Goal: Information Seeking & Learning: Learn about a topic

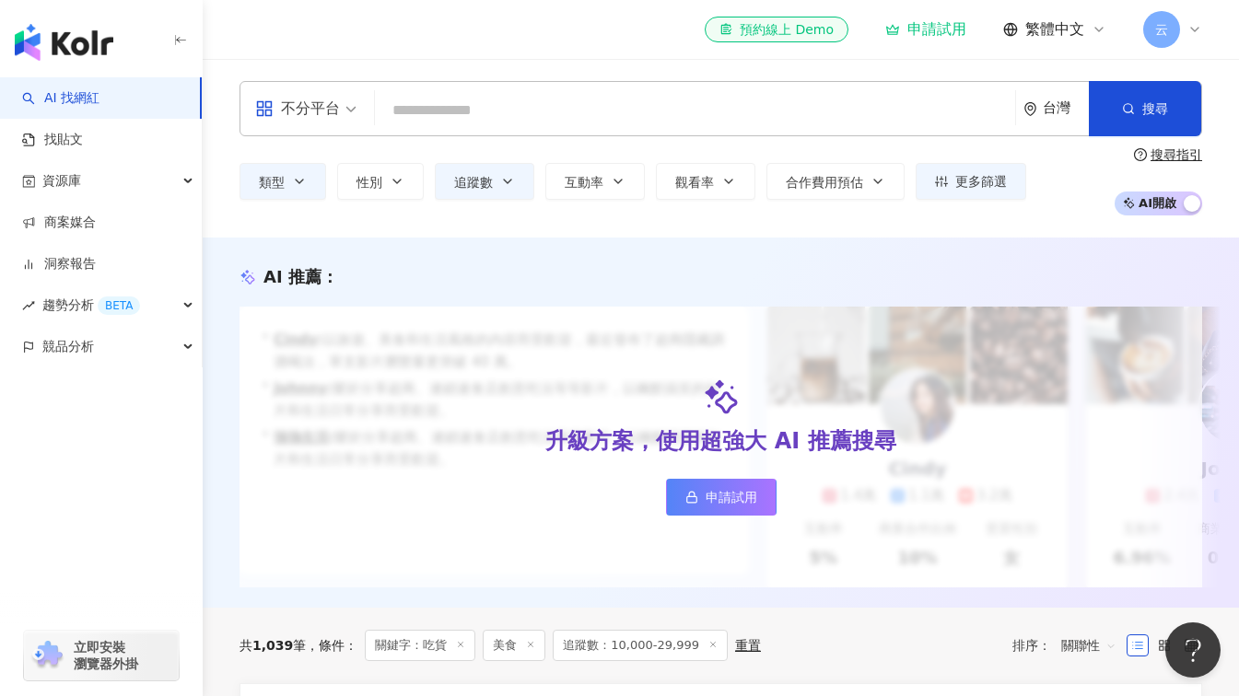
type input "********"
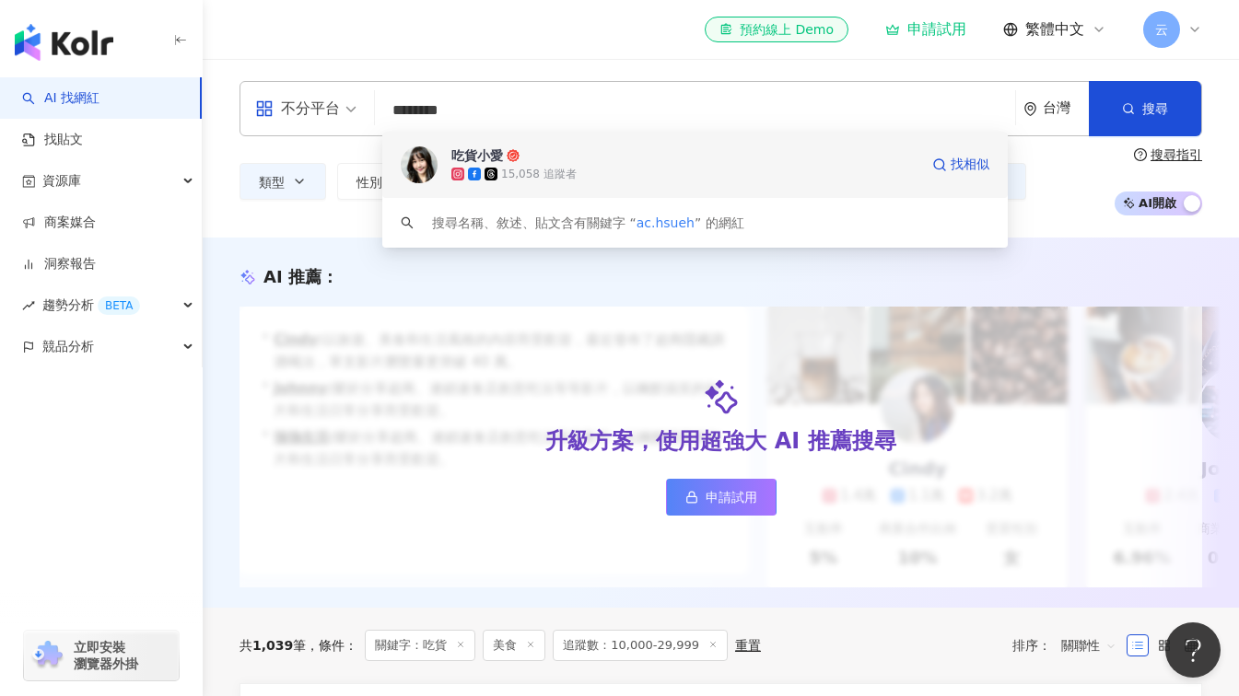
click at [468, 157] on div "吃貨小愛" at bounding box center [477, 155] width 52 height 18
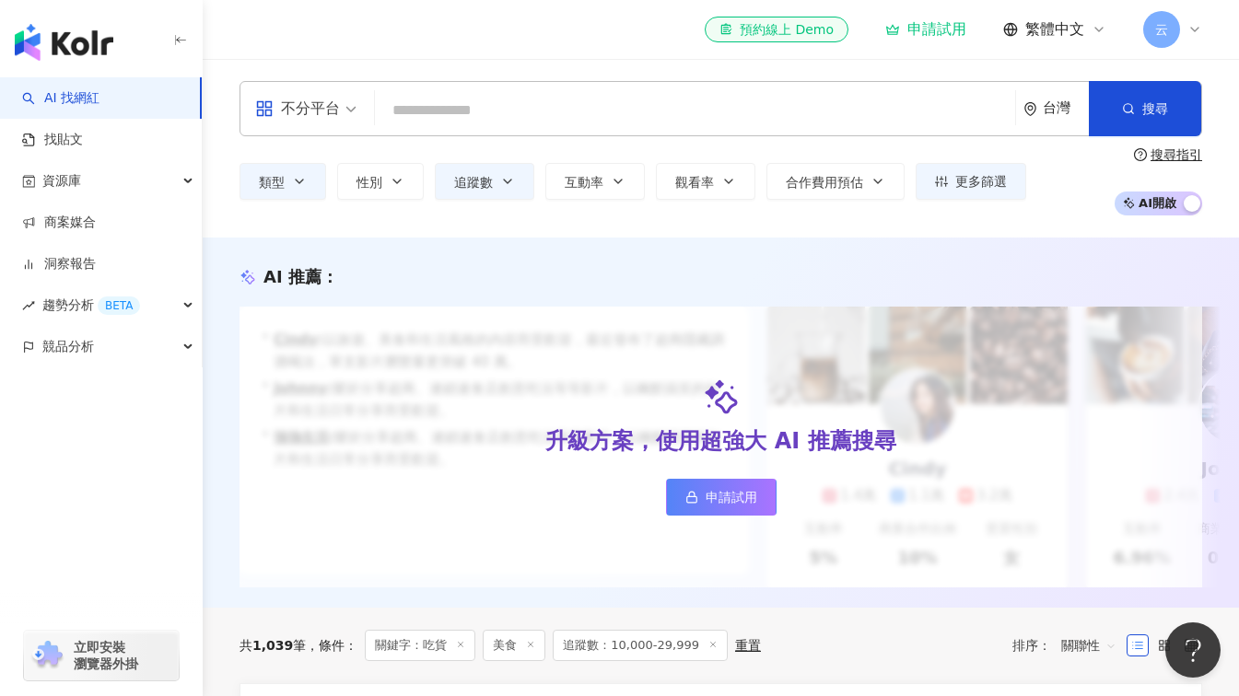
paste input "*********"
type input "*********"
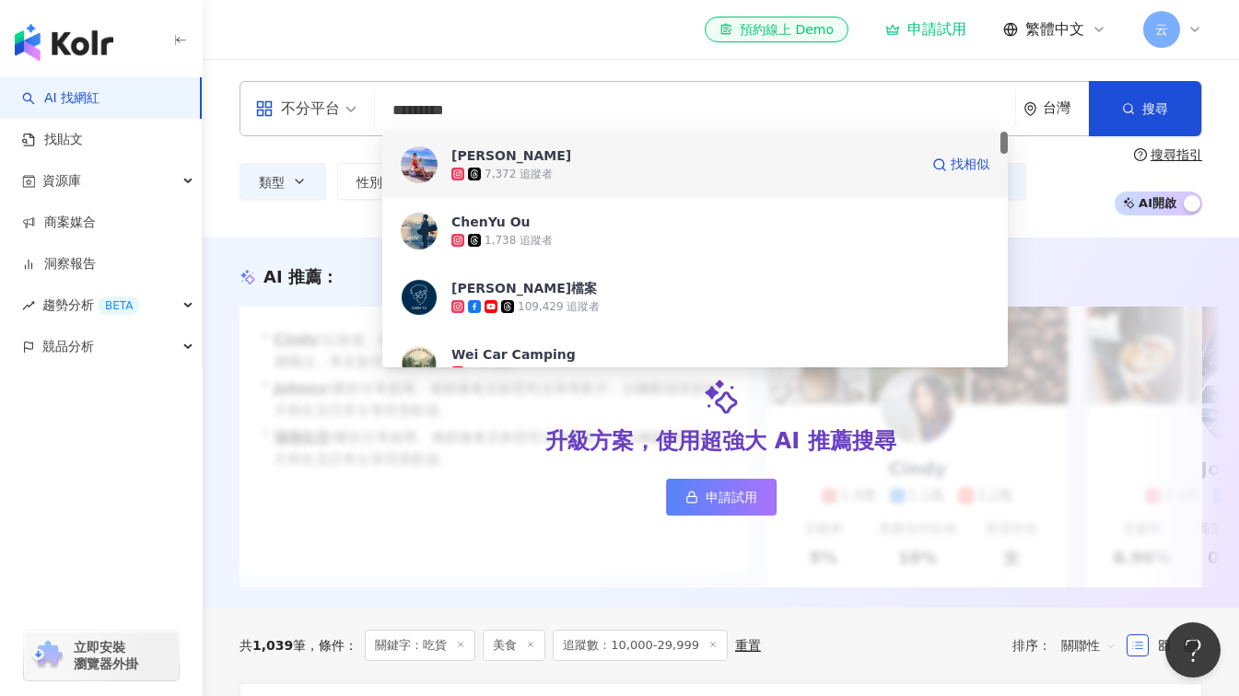
click at [556, 163] on span "YUN" at bounding box center [684, 155] width 467 height 18
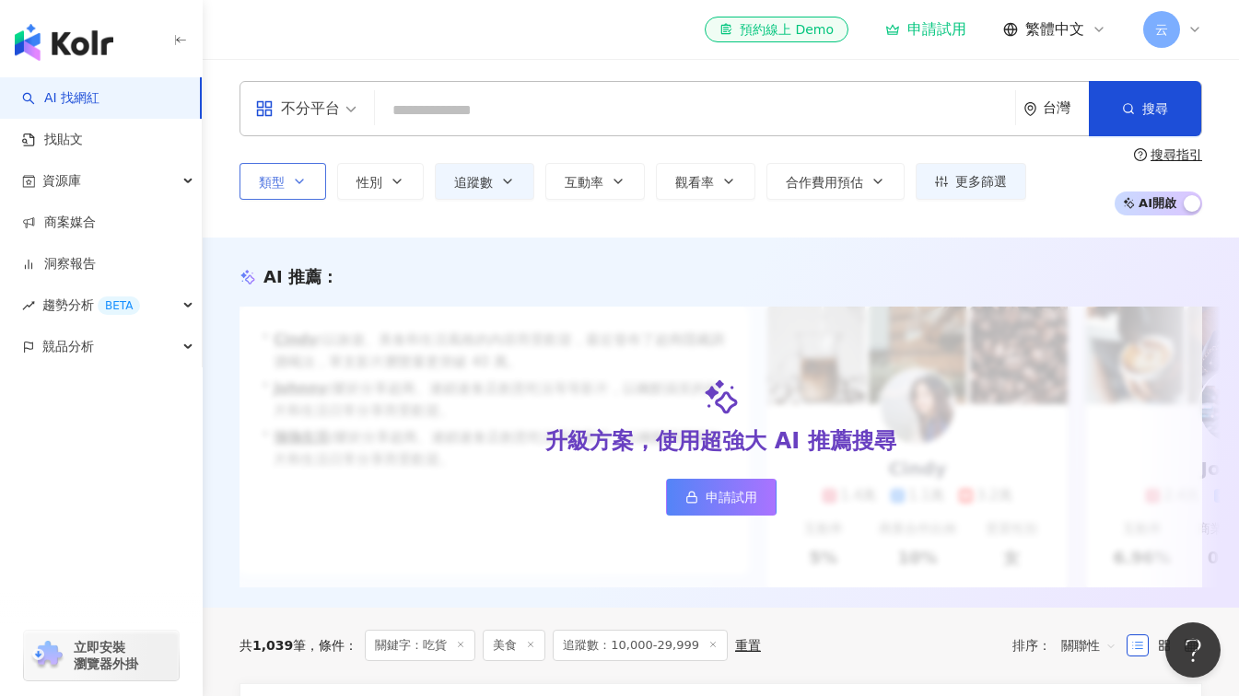
click at [299, 179] on icon "button" at bounding box center [299, 181] width 15 height 15
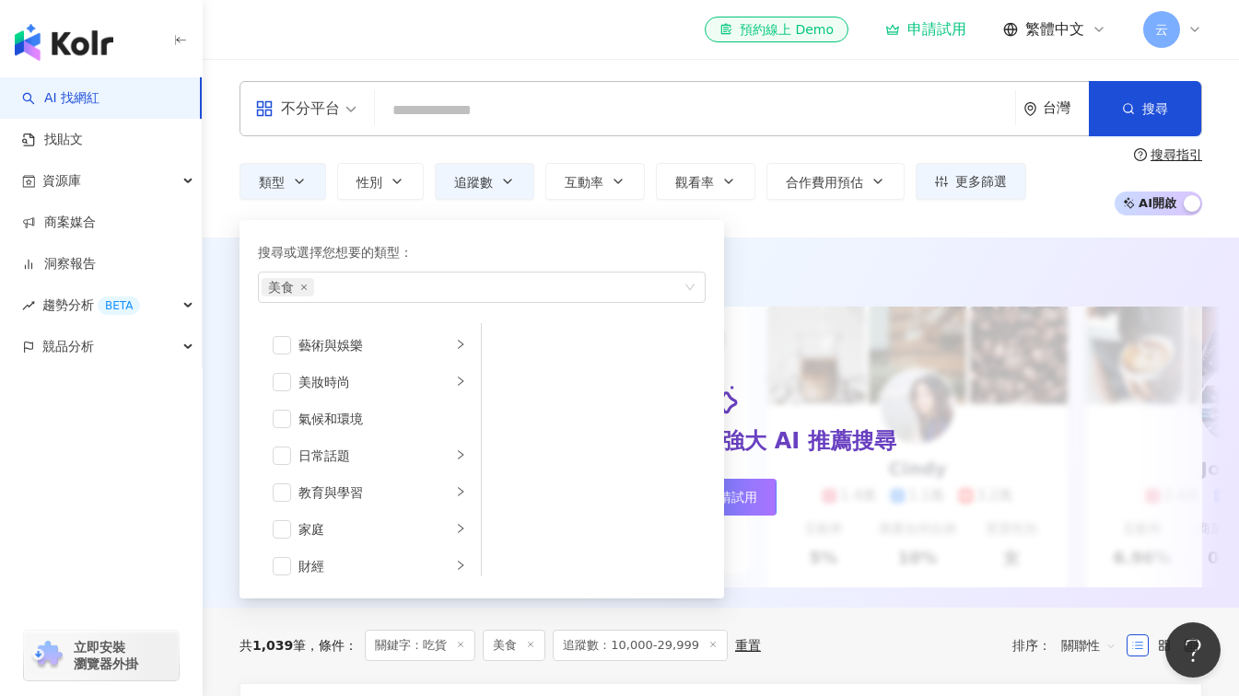
click at [313, 202] on div "類型 搜尋或選擇您想要的類型： 美食 藝術與娛樂 美妝時尚 氣候和環境 日常話題 教育與學習 家庭 財經 美食 命理占卜 遊戲 法政社會 生活風格 影視娛樂 …" at bounding box center [721, 181] width 963 height 68
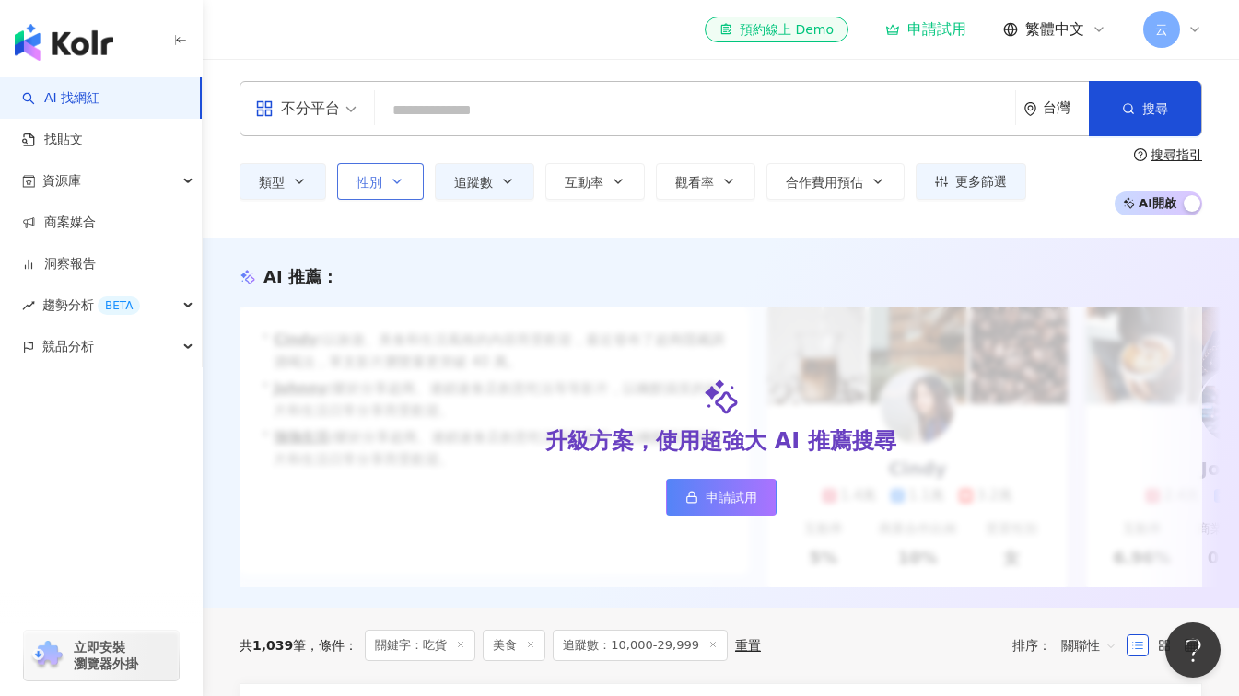
click at [396, 189] on icon "button" at bounding box center [397, 181] width 15 height 15
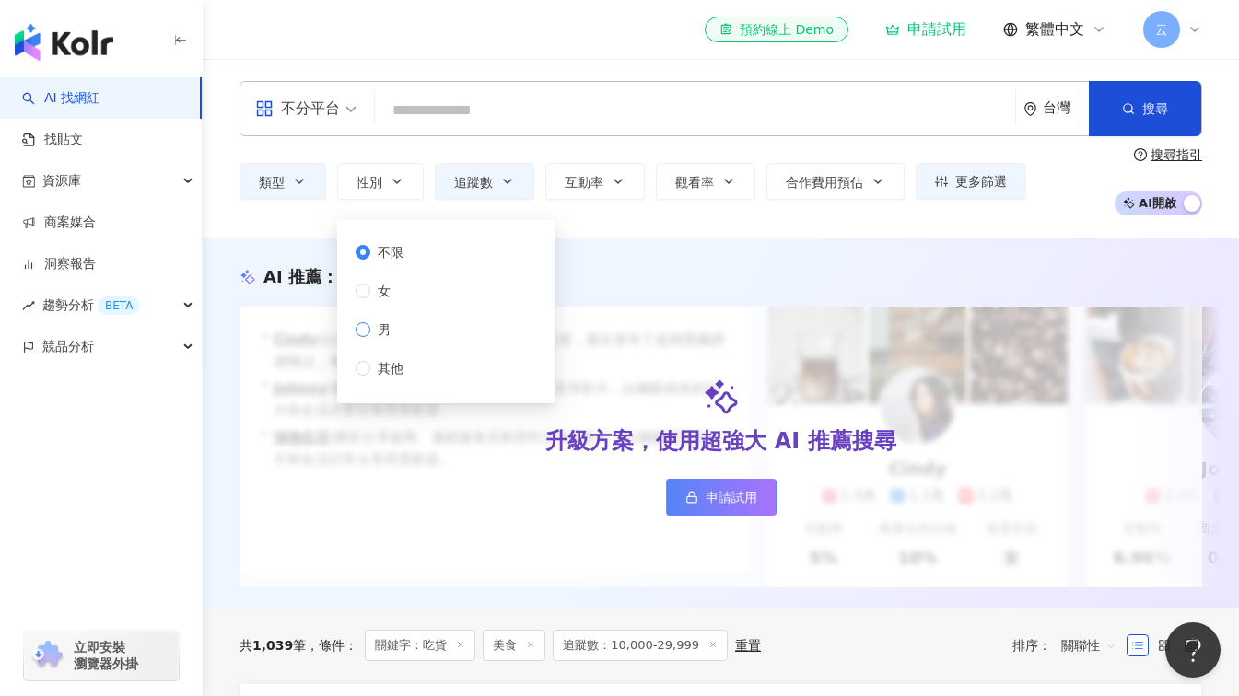
click at [392, 336] on span "男" at bounding box center [384, 330] width 28 height 20
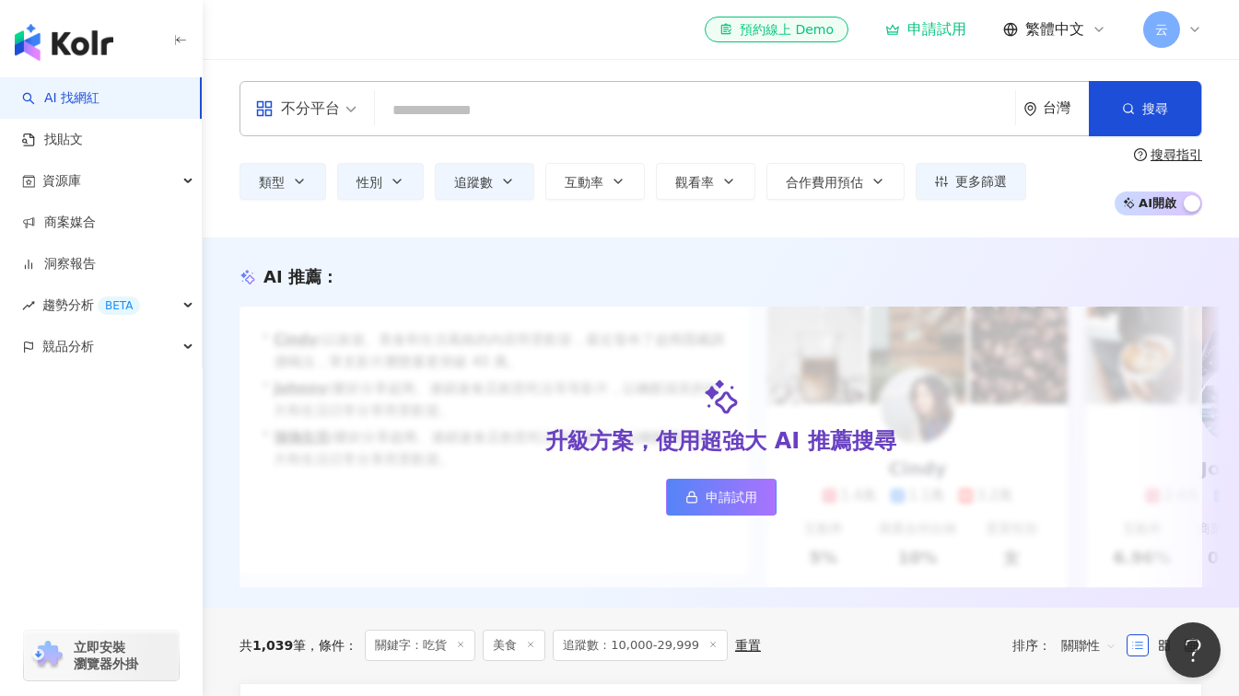
click at [585, 207] on div "類型 性別 追蹤數 互動率 觀看率 合作費用預估 更多篩選 ***** - ***** 不限 小型 奈米網紅 (<1萬) 微型網紅 (1萬-3萬) 小型網紅 …" at bounding box center [721, 181] width 963 height 68
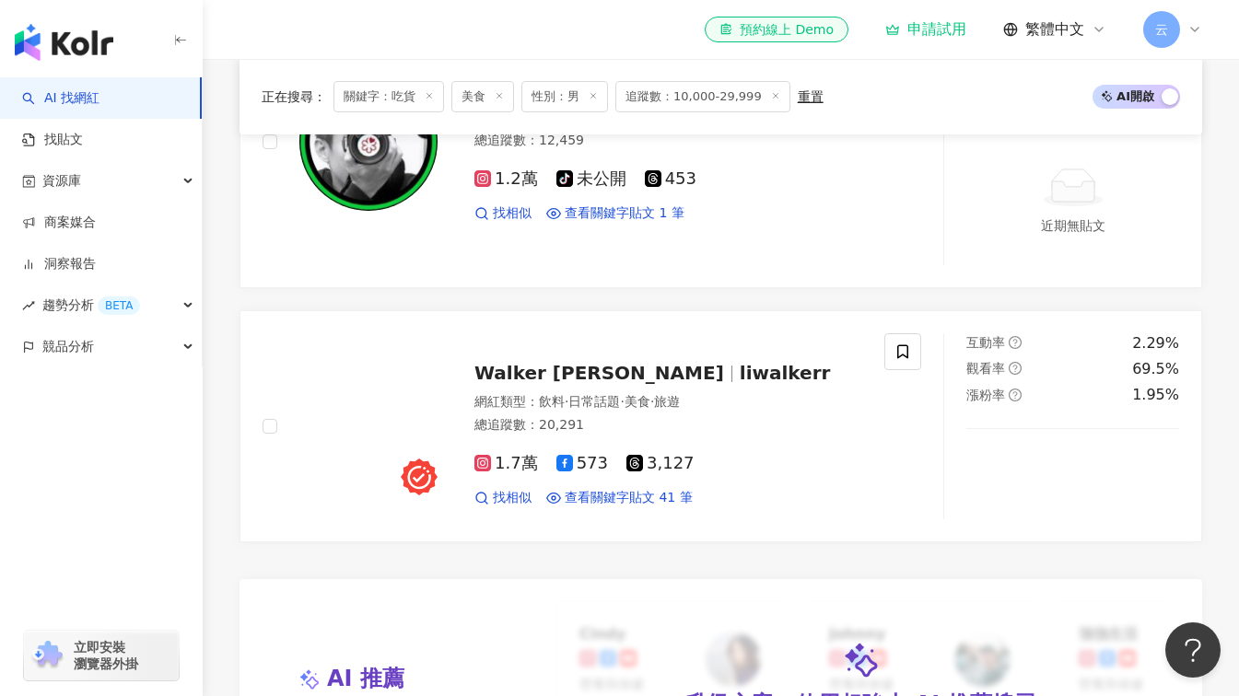
scroll to position [1290, 0]
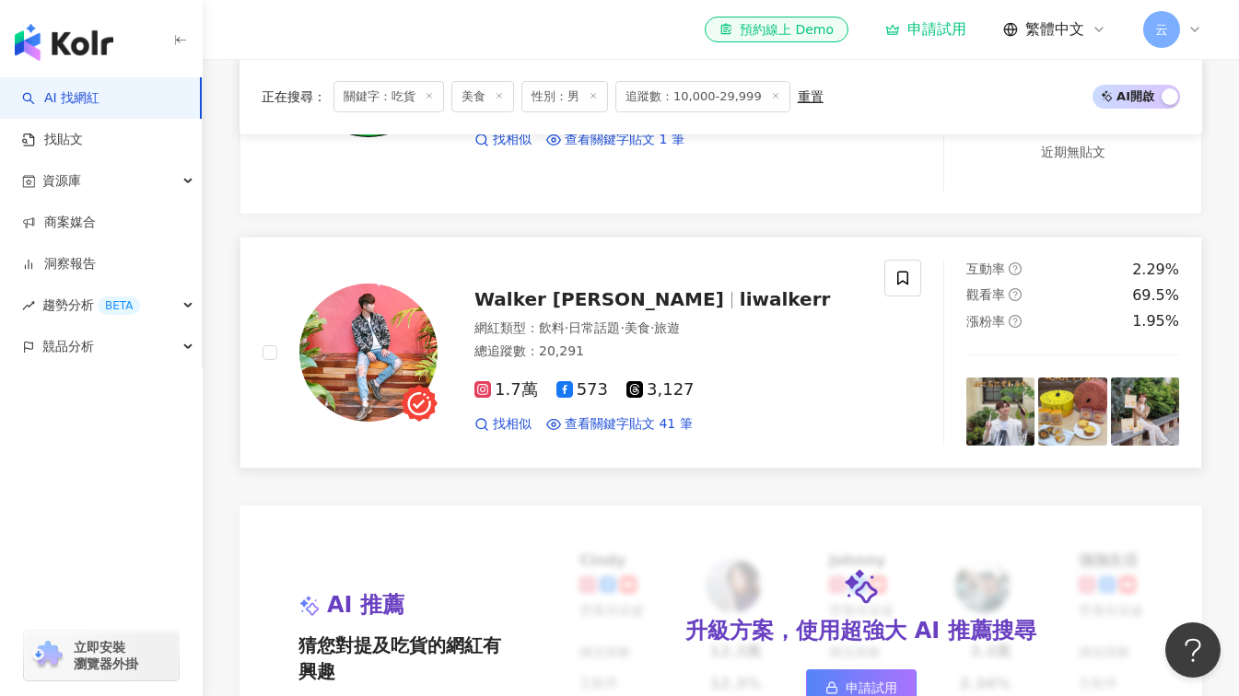
click at [740, 307] on span "liwalkerr" at bounding box center [785, 299] width 91 height 22
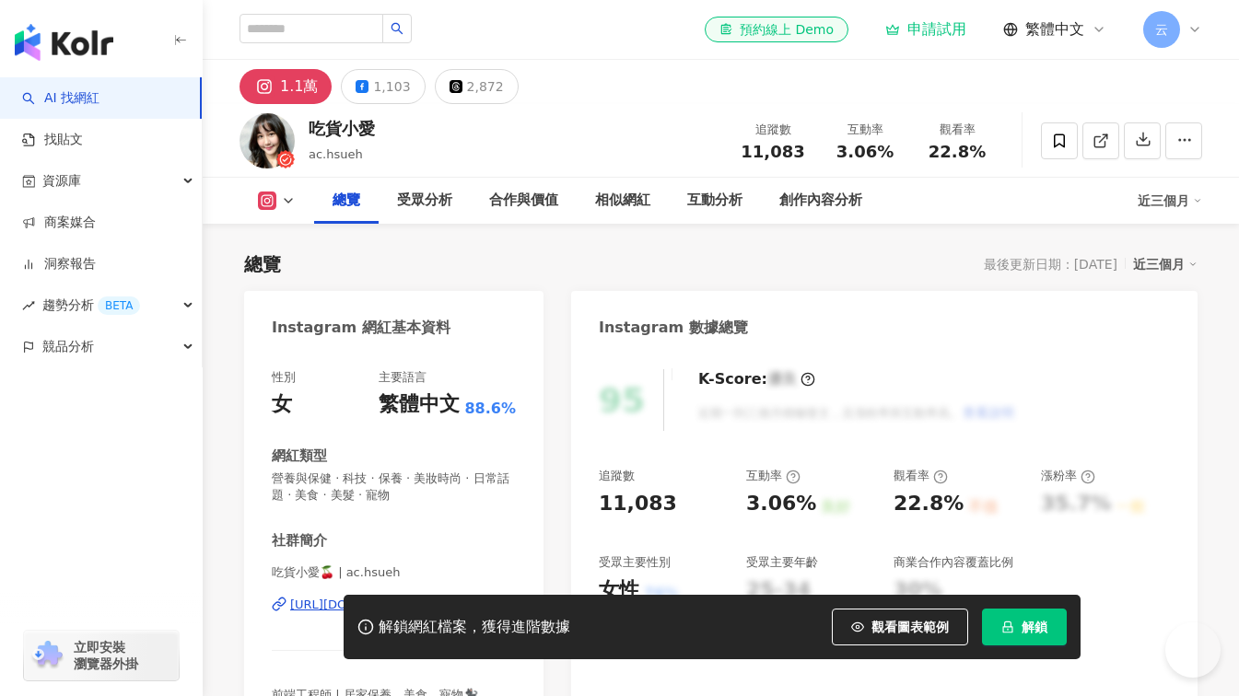
drag, startPoint x: 624, startPoint y: 326, endPoint x: 614, endPoint y: 323, distance: 10.5
click at [610, 490] on div "11,083" at bounding box center [663, 504] width 129 height 29
drag, startPoint x: 614, startPoint y: 323, endPoint x: 674, endPoint y: 321, distance: 60.9
click at [674, 490] on div "11,083" at bounding box center [663, 504] width 129 height 29
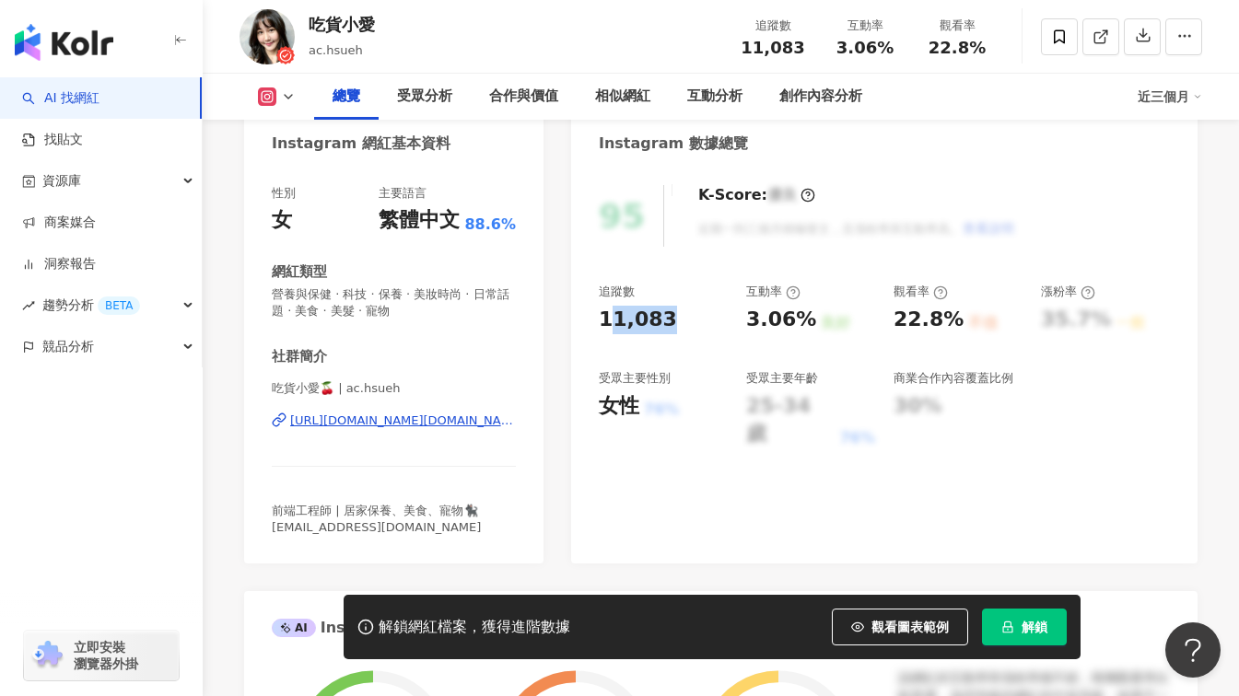
drag, startPoint x: 674, startPoint y: 322, endPoint x: 597, endPoint y: 321, distance: 77.4
click at [597, 321] on div "95 K-Score : 優良 近期一到三個月積極發文，且漲粉率與互動率高。 查看說明 追蹤數 11,083 互動率 3.06% 良好 觀看率 22.8% 不…" at bounding box center [884, 365] width 626 height 397
copy div "1,083"
drag, startPoint x: 840, startPoint y: 50, endPoint x: 895, endPoint y: 53, distance: 55.3
click at [895, 53] on div "3.06%" at bounding box center [865, 48] width 70 height 18
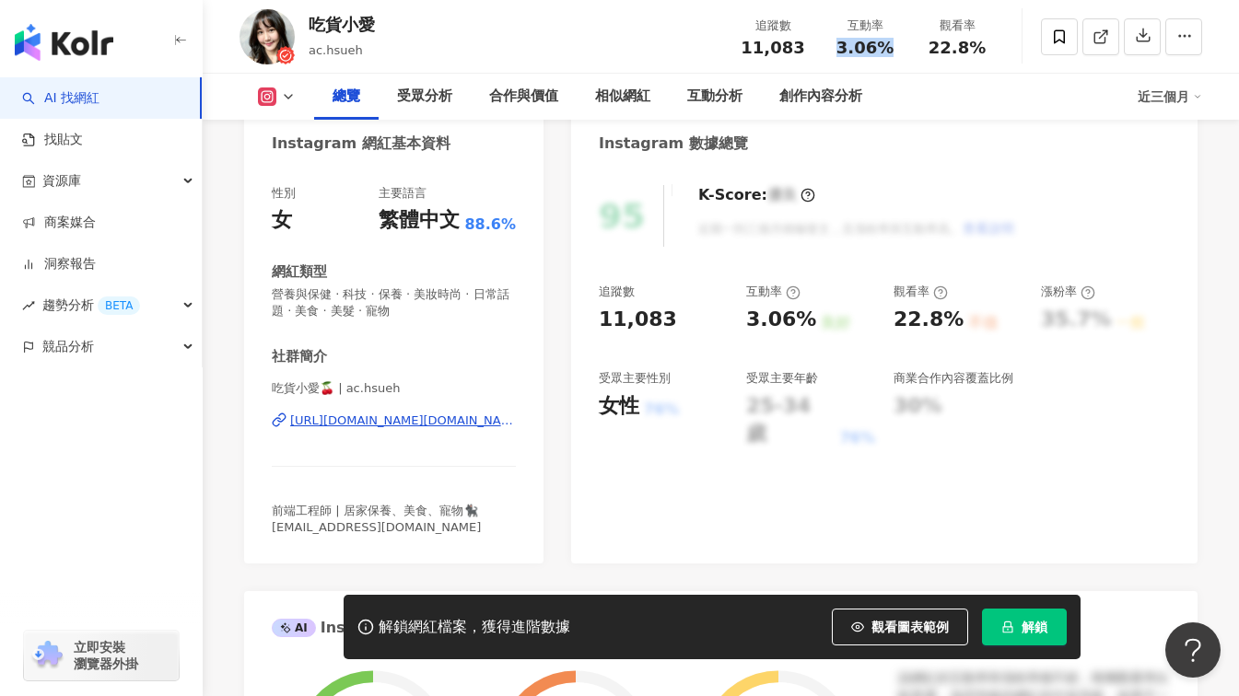
copy span "3.06%"
drag, startPoint x: 980, startPoint y: 48, endPoint x: 934, endPoint y: 53, distance: 46.3
click at [934, 53] on span "22.8%" at bounding box center [957, 48] width 57 height 18
copy span "22.8%"
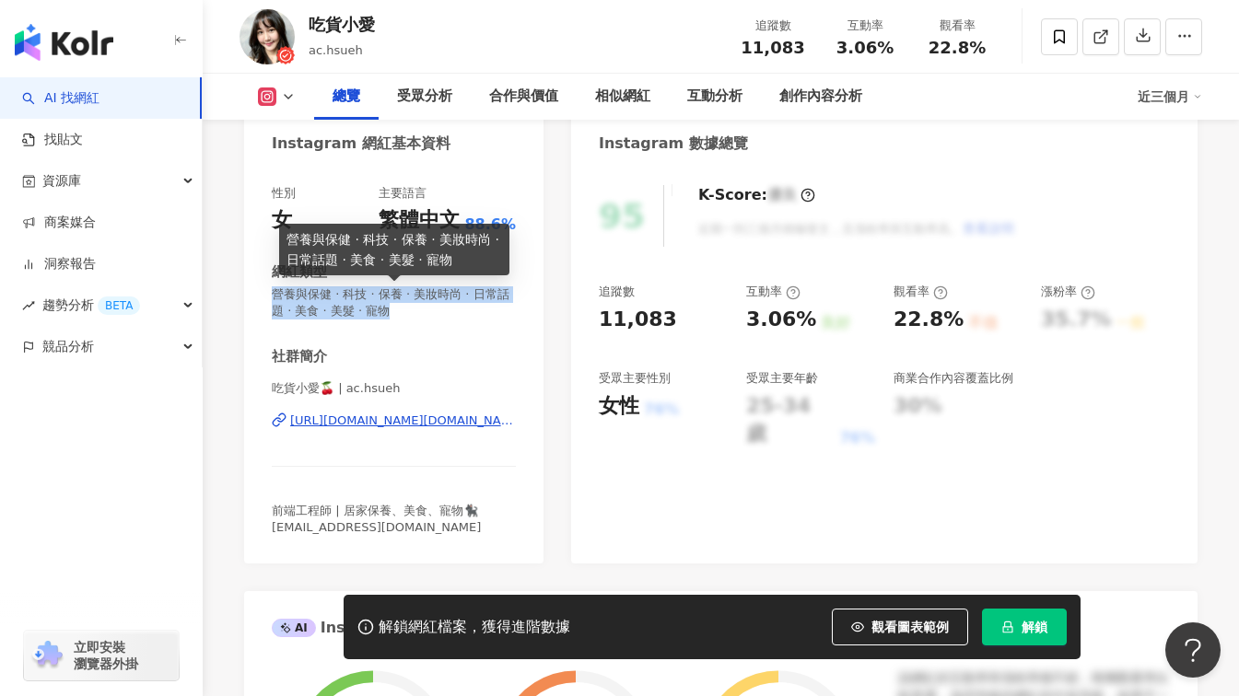
drag, startPoint x: 272, startPoint y: 296, endPoint x: 432, endPoint y: 313, distance: 161.2
click at [432, 313] on span "營養與保健 · 科技 · 保養 · 美妝時尚 · 日常話題 · 美食 · 美髮 · 寵物" at bounding box center [394, 302] width 244 height 33
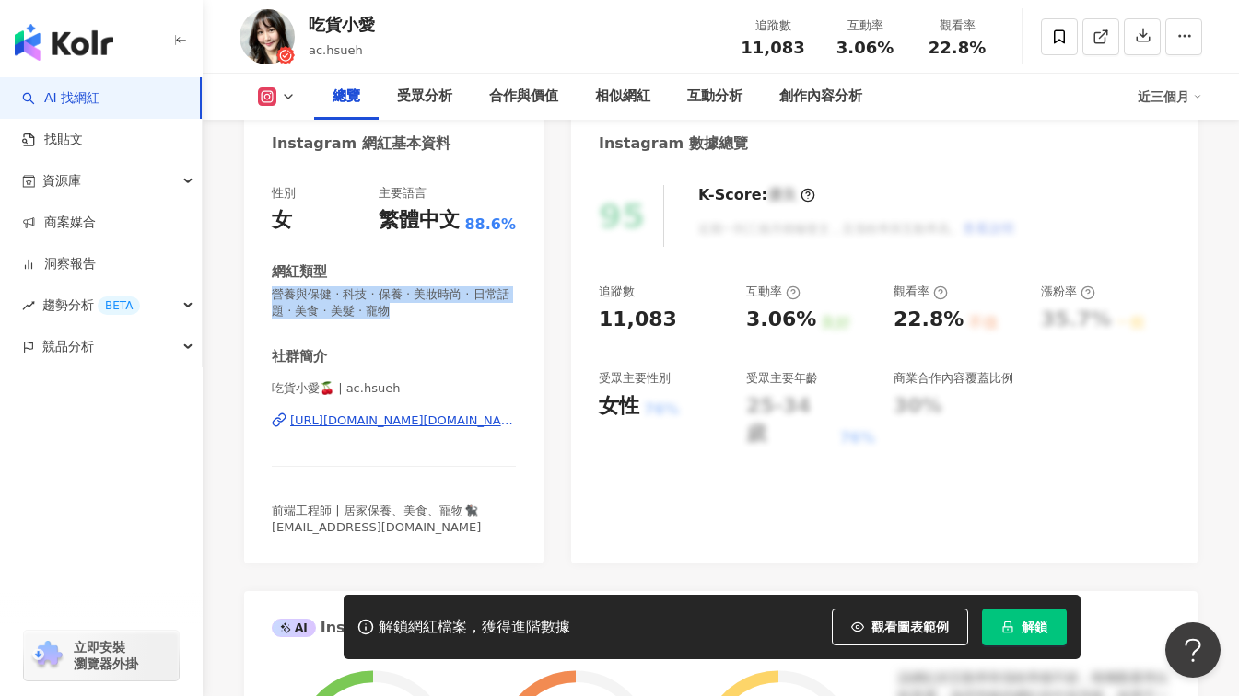
copy span "營養與保健 · 科技 · 保養 · 美妝時尚 · 日常話題 · 美食 · 美髮 · 寵物"
drag, startPoint x: 451, startPoint y: 321, endPoint x: 462, endPoint y: 334, distance: 17.7
click at [451, 321] on div "性別 女 主要語言 繁體中文 88.6% 網紅類型 營養與保健 · 科技 · 保養 · 美妝時尚 · 日常話題 · 美食 · 美髮 · 寵物 社群簡介 吃貨小…" at bounding box center [394, 360] width 244 height 351
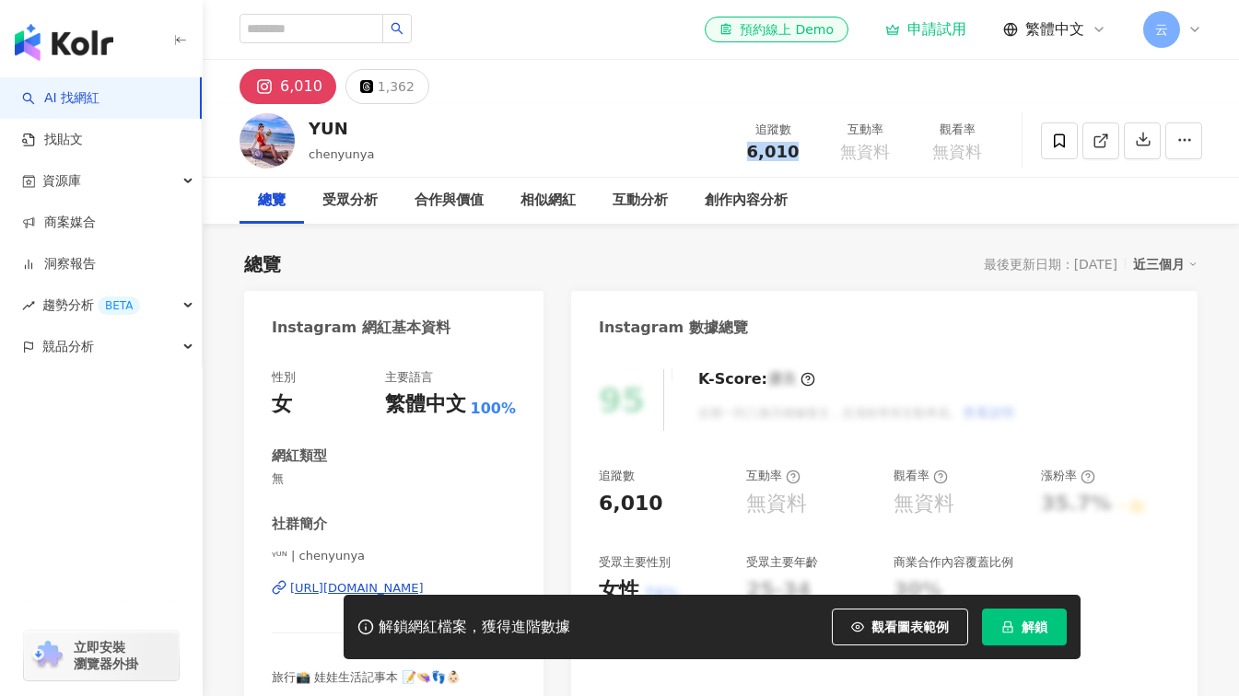
drag, startPoint x: 801, startPoint y: 148, endPoint x: 727, endPoint y: 153, distance: 73.8
click at [727, 153] on div "追蹤數 6,010" at bounding box center [773, 141] width 92 height 40
copy span "6,010"
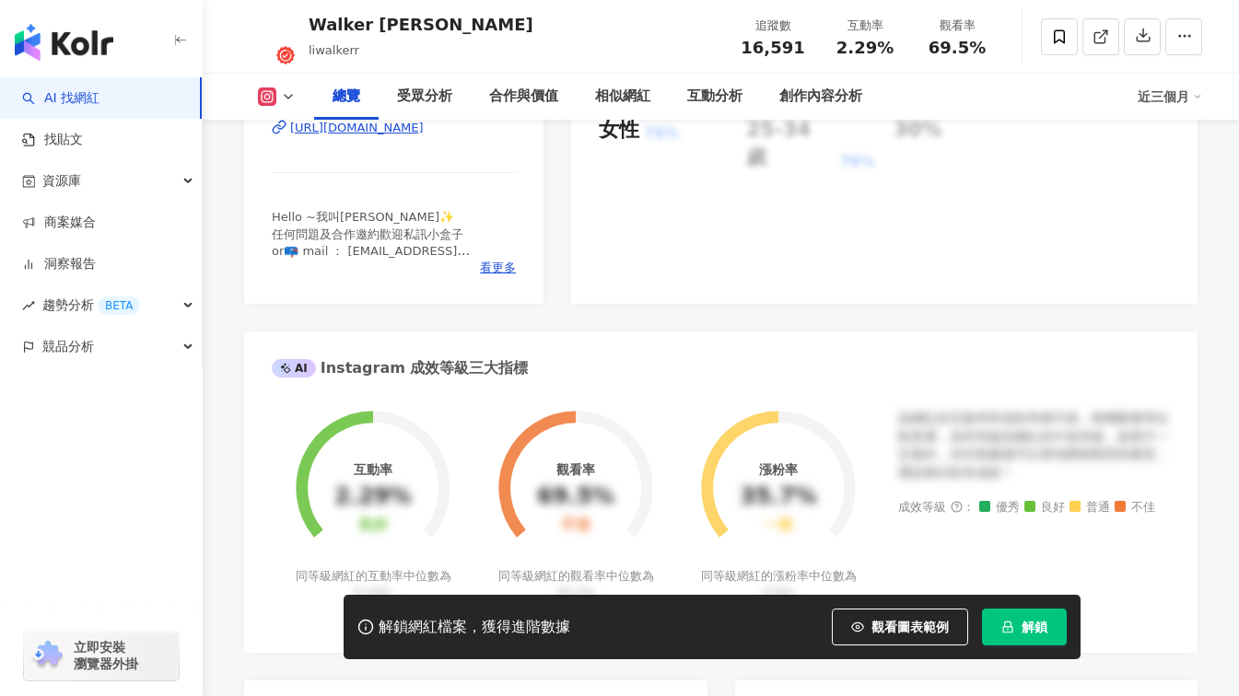
scroll to position [182, 0]
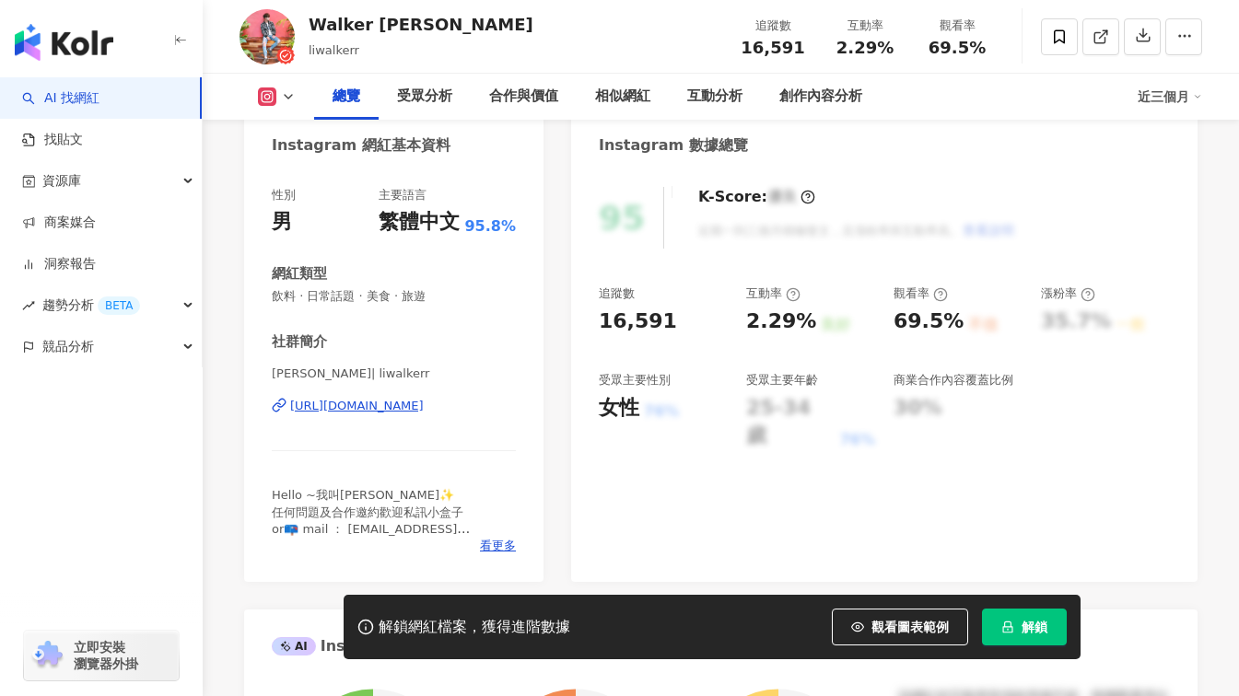
click at [424, 404] on div "https://www.instagram.com/liwalkerr/" at bounding box center [357, 406] width 134 height 17
